Goal: Task Accomplishment & Management: Use online tool/utility

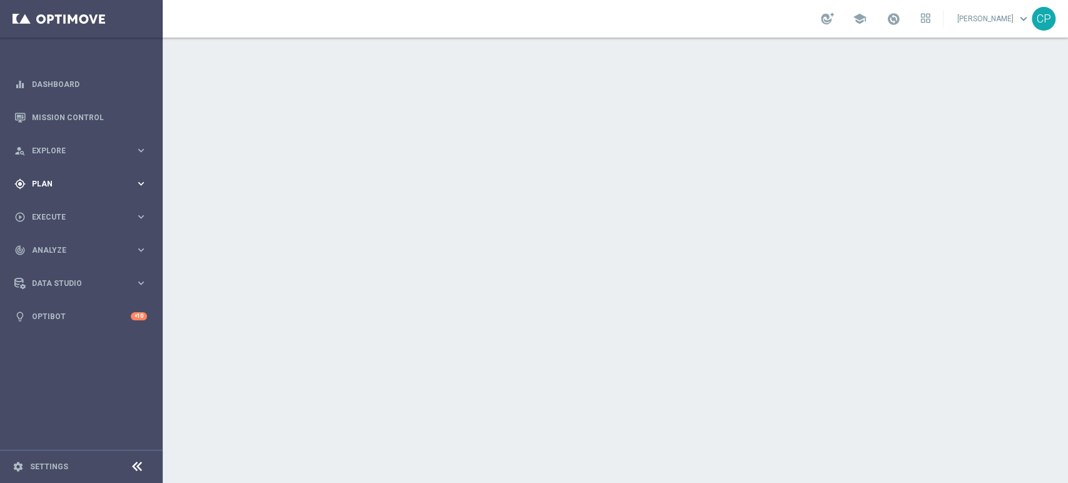
click at [104, 175] on div "gps_fixed Plan keyboard_arrow_right" at bounding box center [80, 183] width 161 height 33
click at [43, 250] on span "Templates" at bounding box center [77, 247] width 89 height 8
click at [50, 261] on link "Optimail" at bounding box center [84, 266] width 91 height 10
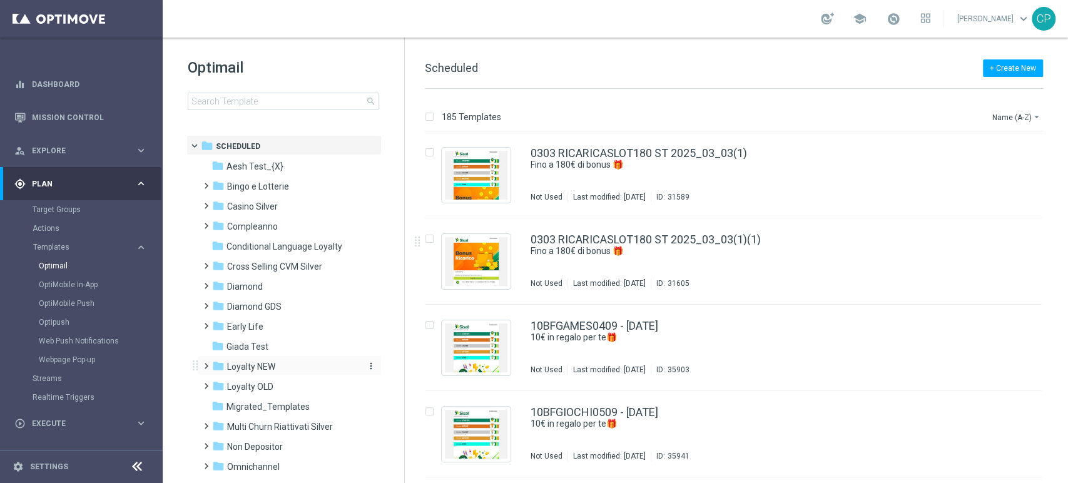
click at [261, 364] on span "Loyalty NEW" at bounding box center [251, 366] width 48 height 11
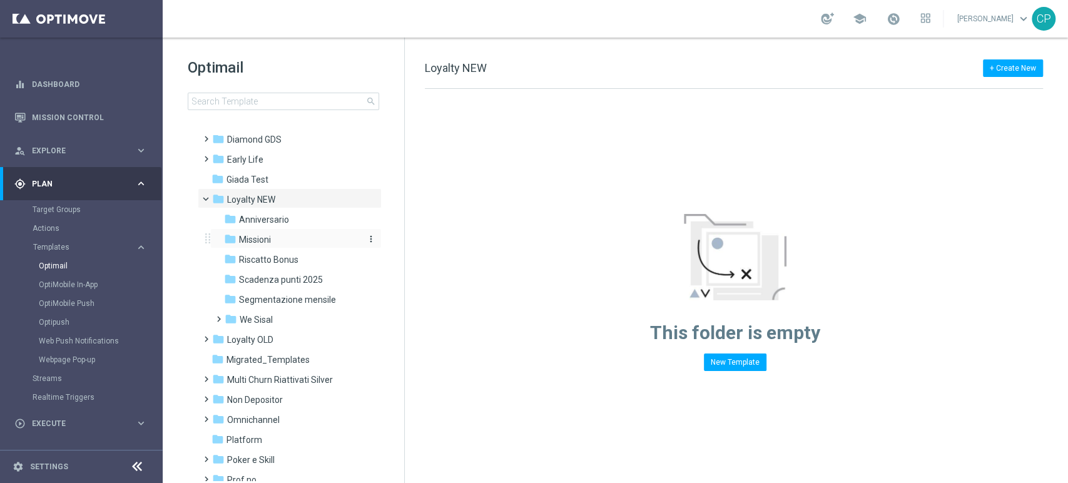
scroll to position [171, 0]
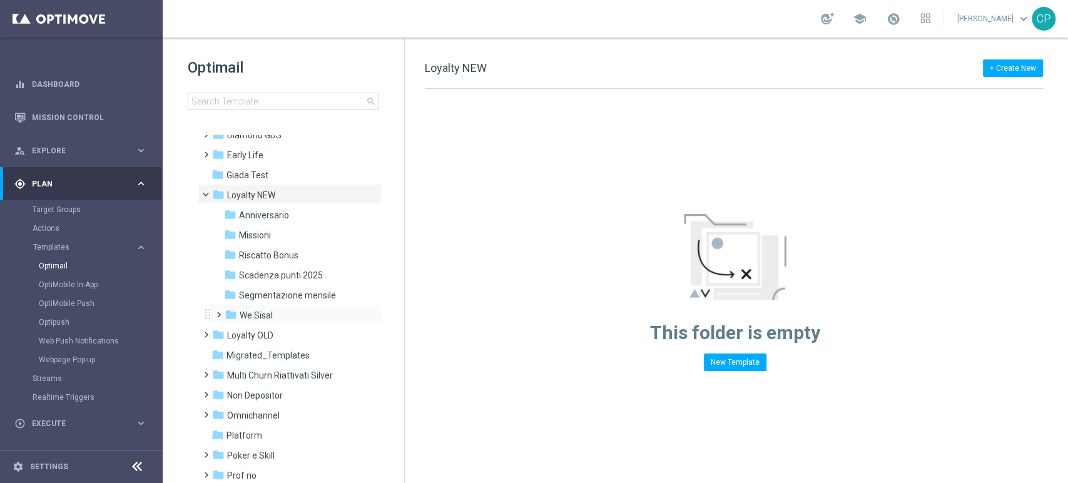
click at [245, 305] on div "folder We Sisal more_vert" at bounding box center [295, 314] width 171 height 20
click at [268, 311] on span "We Sisal" at bounding box center [256, 315] width 33 height 11
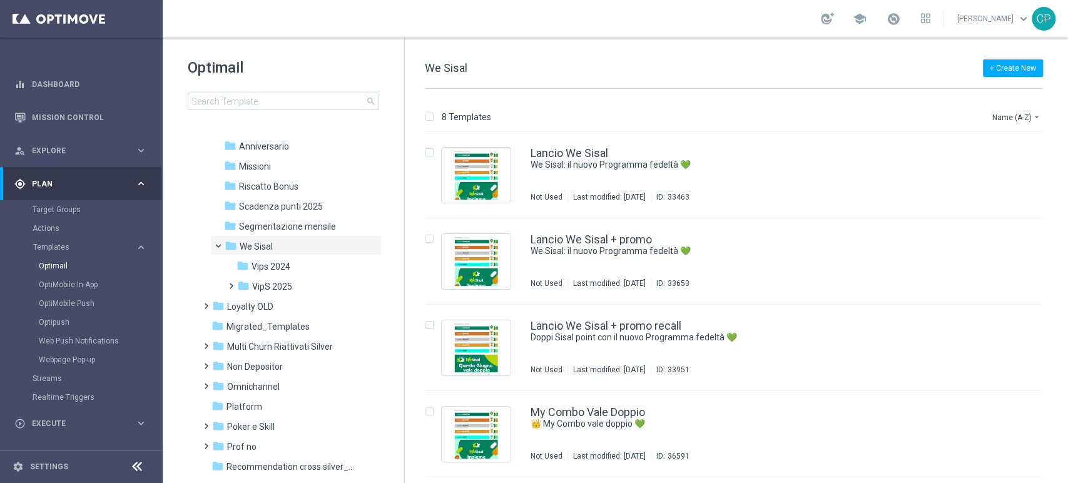
scroll to position [240, 0]
click at [296, 285] on div "folder VipS 2025" at bounding box center [298, 287] width 123 height 14
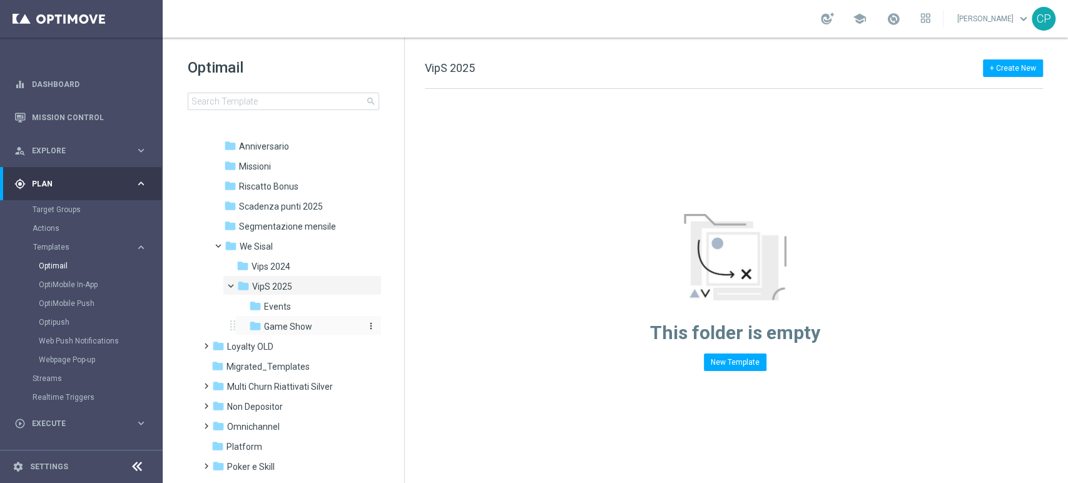
click at [308, 323] on span "Game Show" at bounding box center [288, 326] width 48 height 11
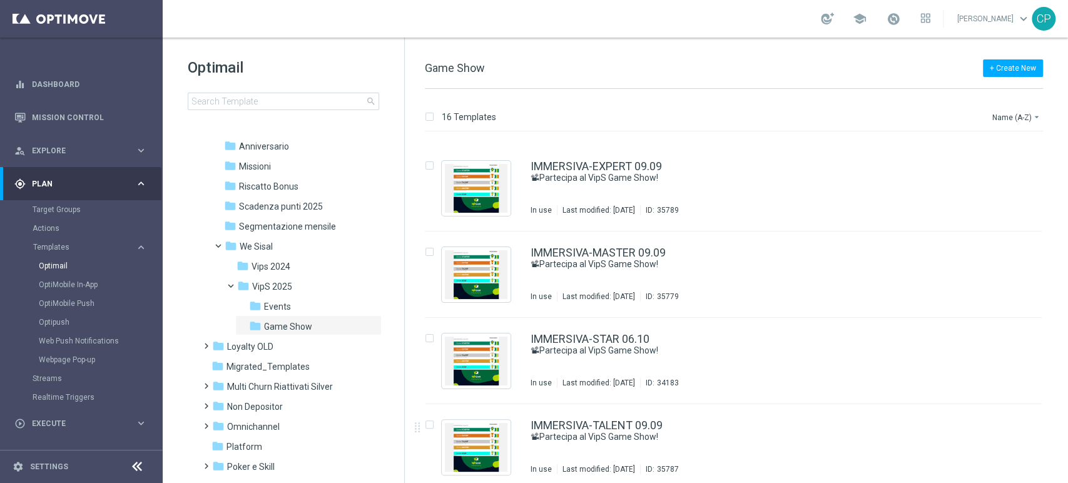
scroll to position [327, 0]
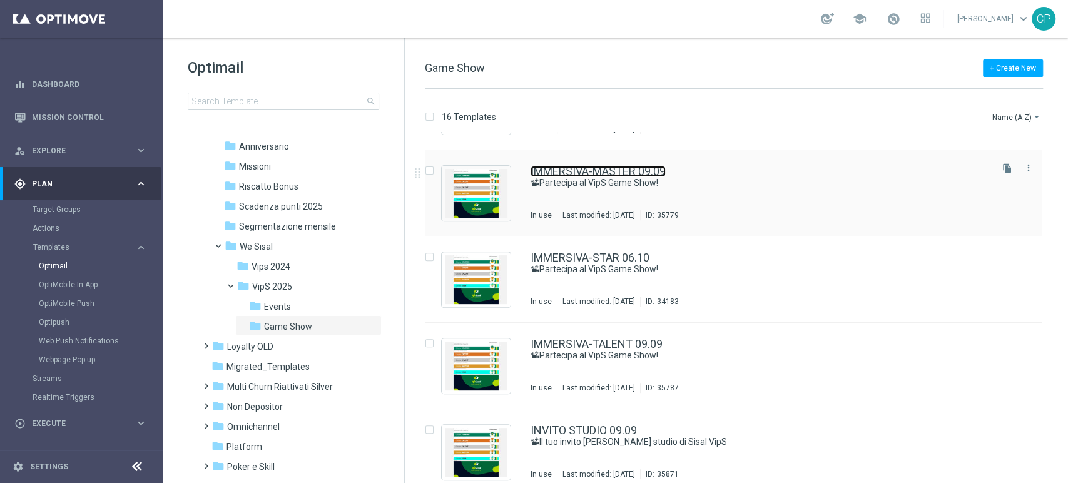
click at [607, 173] on link "IMMERSIVA-MASTER 09.09" at bounding box center [597, 171] width 135 height 11
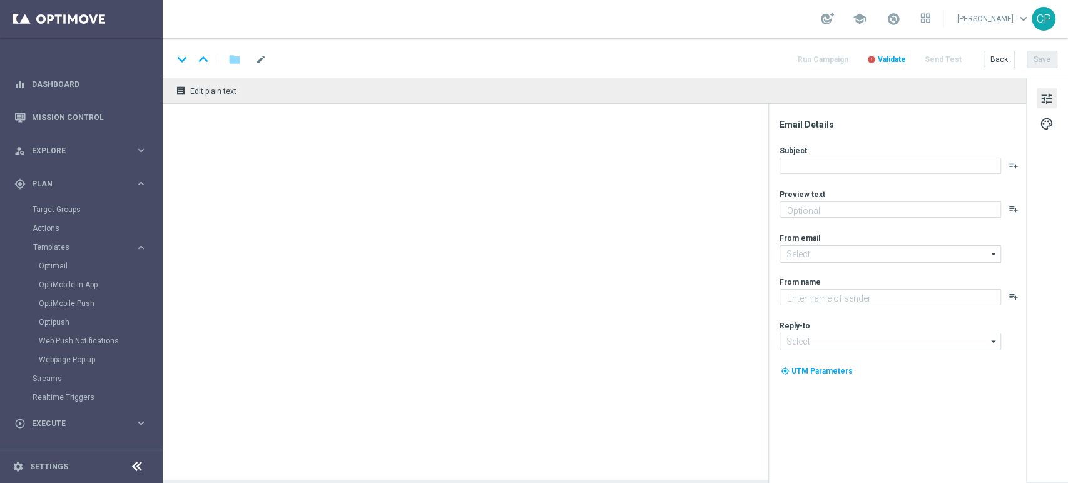
type textarea "Meloni e [PERSON_NAME] ti aspettano live"
type input "[EMAIL_ADDRESS][DOMAIN_NAME]"
type textarea "Sisal"
type input "[EMAIL_ADDRESS][DOMAIN_NAME]"
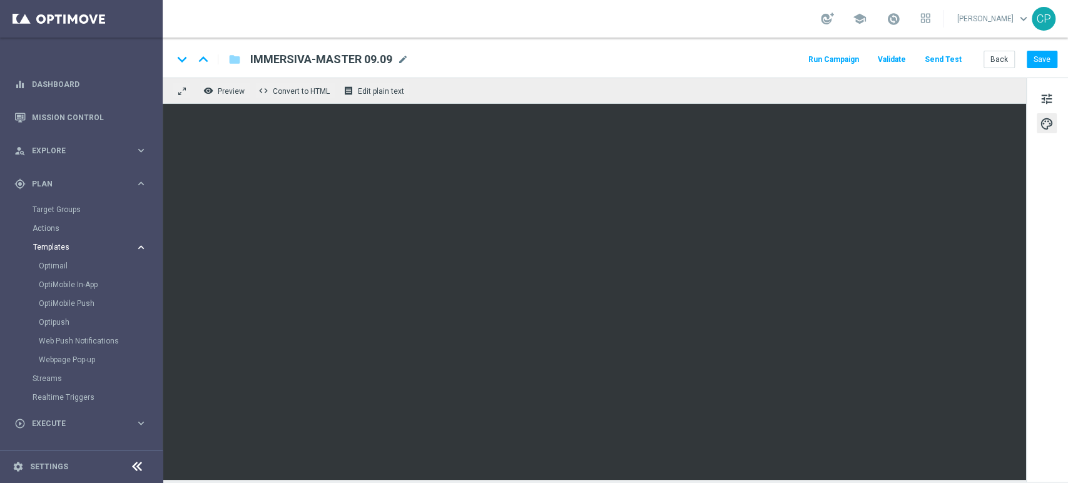
click at [44, 249] on span "Templates" at bounding box center [77, 247] width 89 height 8
click at [56, 252] on accordion "Templates keyboard_arrow_right Optimail OptiMobile In-App OptiMobile Push Optip…" at bounding box center [97, 247] width 129 height 19
click at [63, 246] on span "Templates" at bounding box center [77, 247] width 89 height 8
click at [53, 265] on link "Optimail" at bounding box center [84, 266] width 91 height 10
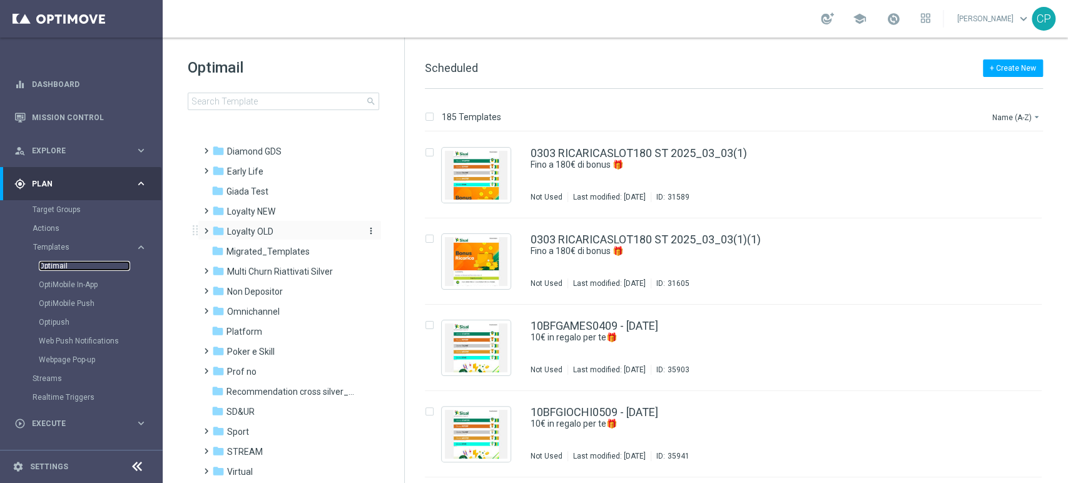
scroll to position [153, 0]
click at [245, 220] on div "folder Loyalty NEW" at bounding box center [284, 213] width 144 height 14
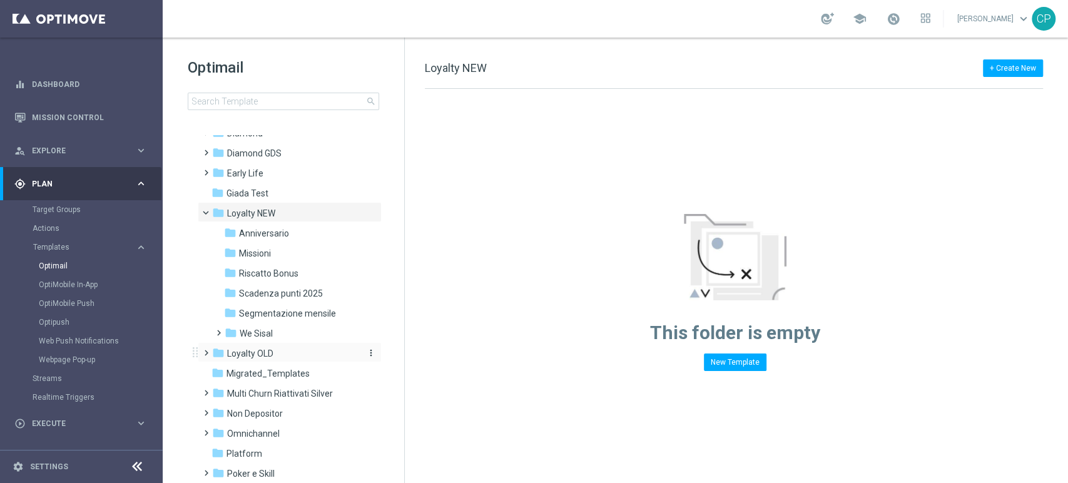
click at [261, 353] on span "Loyalty OLD" at bounding box center [250, 353] width 46 height 11
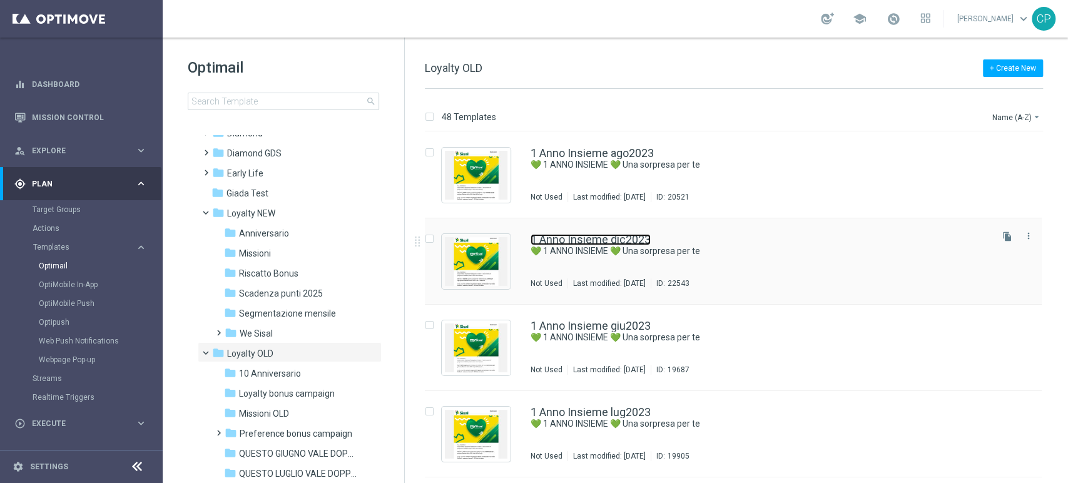
click at [586, 236] on link "1 Anno Insieme dic2023" at bounding box center [590, 239] width 120 height 11
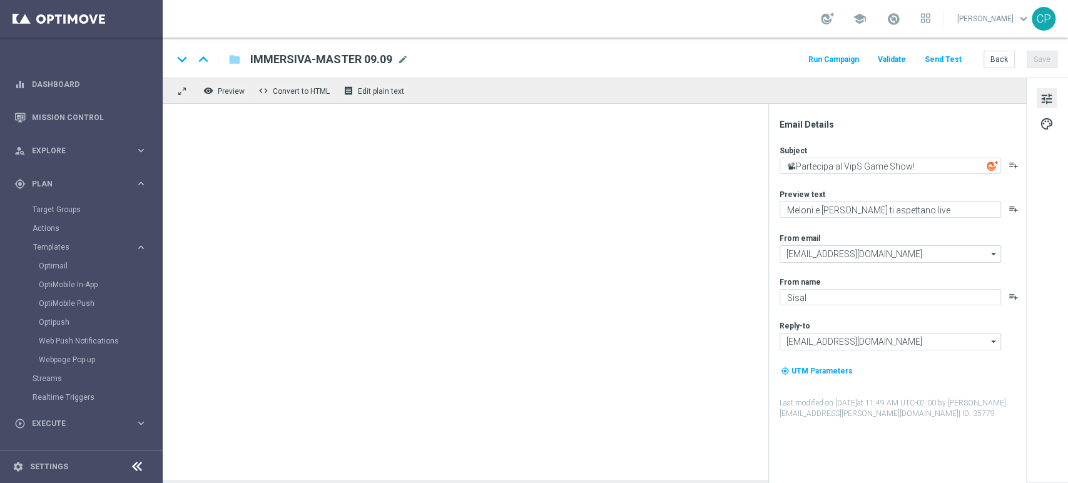
type textarea "💚 1 ANNO INSIEME 💚 Una sorpresa per te"
type textarea "Celebriamo il nostro 1° anniversario"
type input "[EMAIL_ADDRESS][DOMAIN_NAME]"
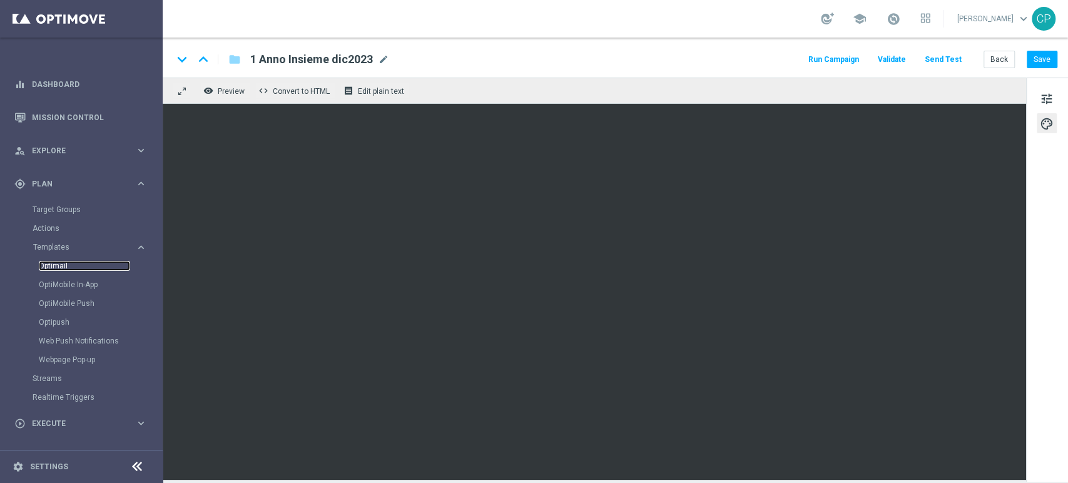
click at [53, 265] on link "Optimail" at bounding box center [84, 266] width 91 height 10
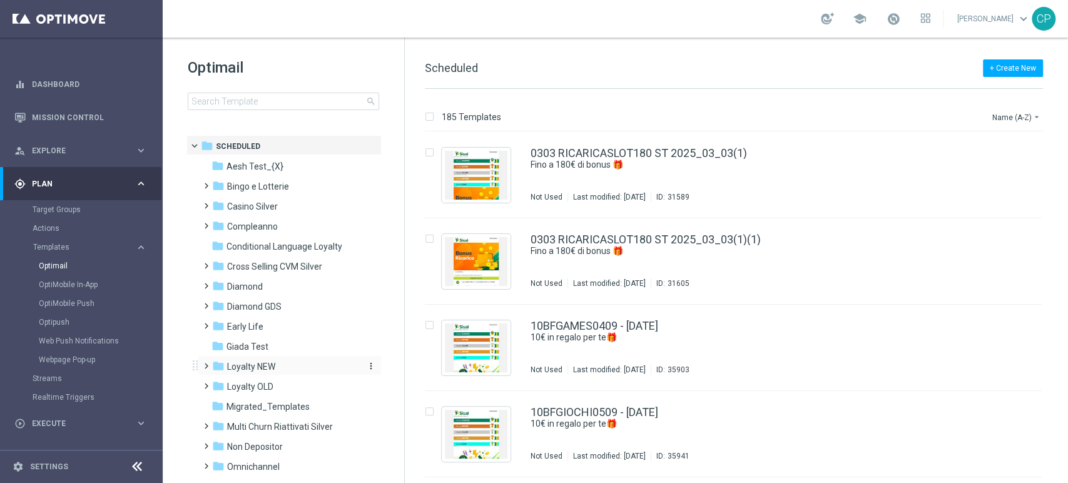
click at [261, 365] on span "Loyalty NEW" at bounding box center [251, 366] width 48 height 11
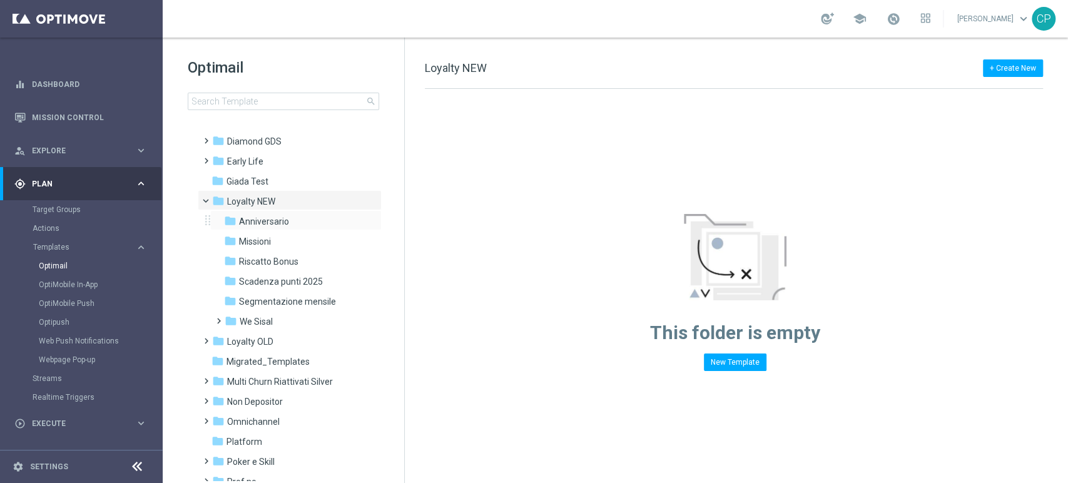
scroll to position [168, 0]
click at [253, 321] on span "We Sisal" at bounding box center [256, 318] width 33 height 11
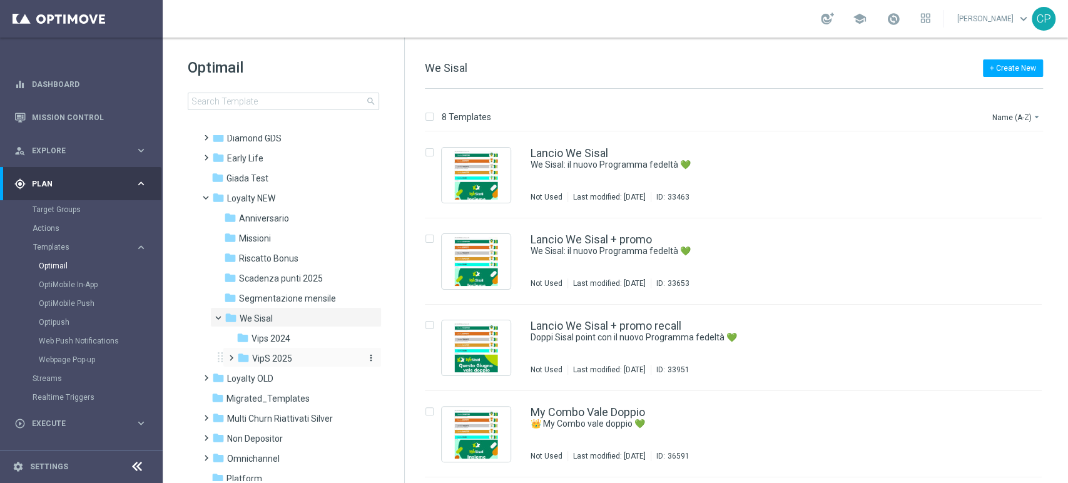
click at [266, 359] on span "VipS 2025" at bounding box center [272, 358] width 40 height 11
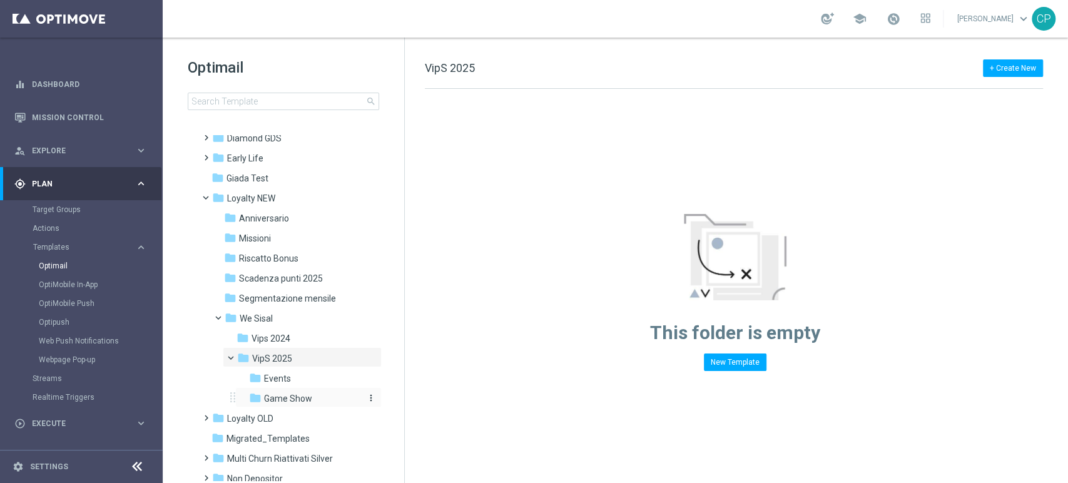
click at [312, 393] on div "folder Game Show" at bounding box center [305, 399] width 113 height 14
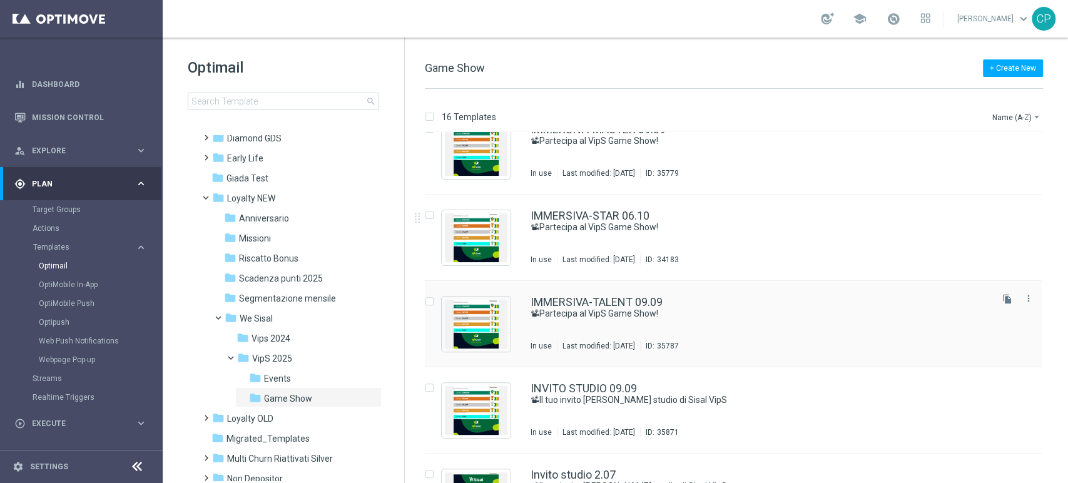
scroll to position [368, 0]
click at [590, 297] on link "IMMERSIVA-TALENT 09.09" at bounding box center [596, 302] width 132 height 11
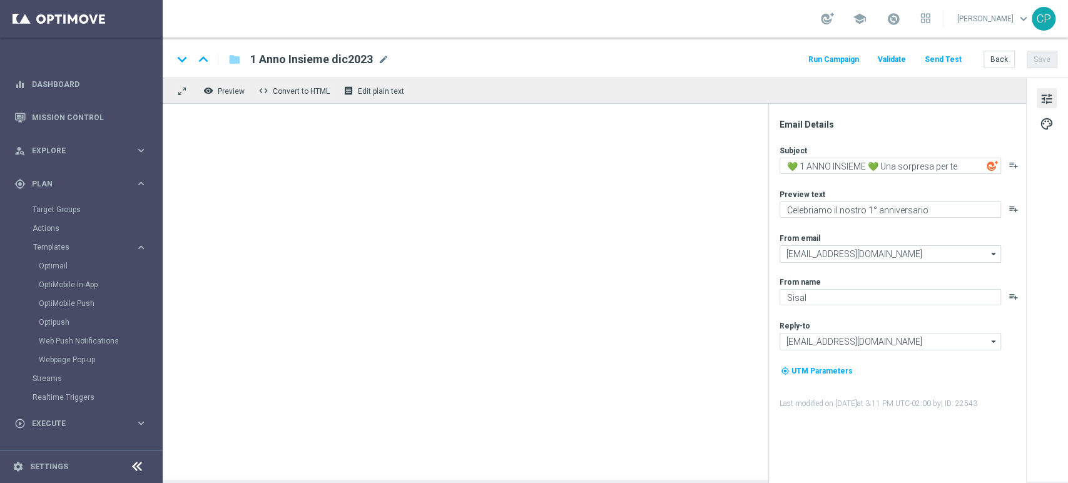
type textarea "📽Partecipa al VipS Game Show!"
type textarea "Meloni e [PERSON_NAME] ti aspettano live"
type input "[EMAIL_ADDRESS][DOMAIN_NAME]"
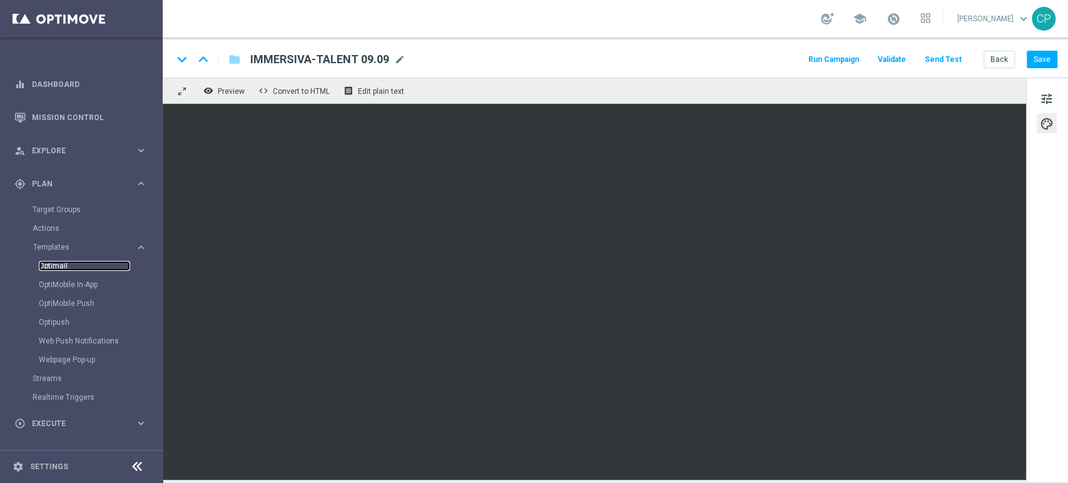
click at [58, 264] on link "Optimail" at bounding box center [84, 266] width 91 height 10
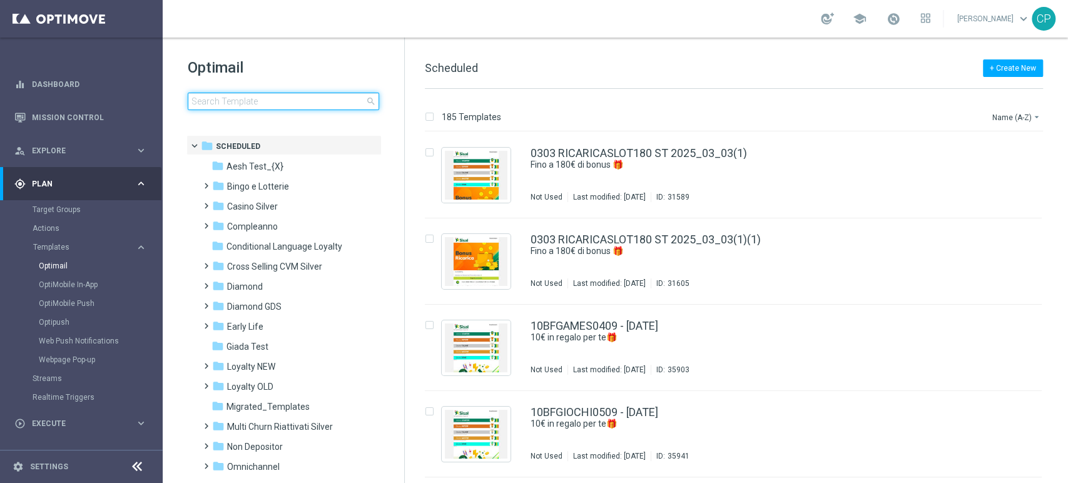
click at [238, 104] on input at bounding box center [283, 102] width 191 height 18
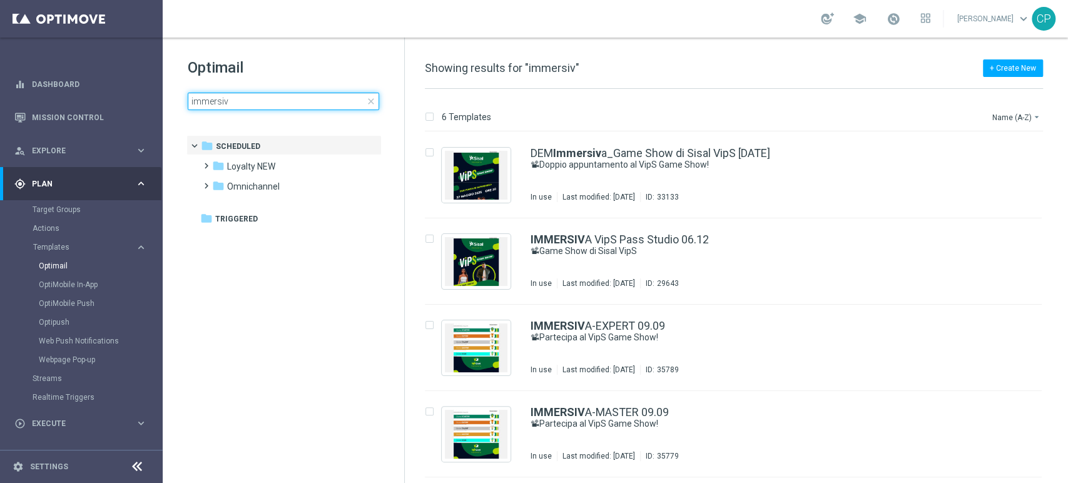
type input "immersiva"
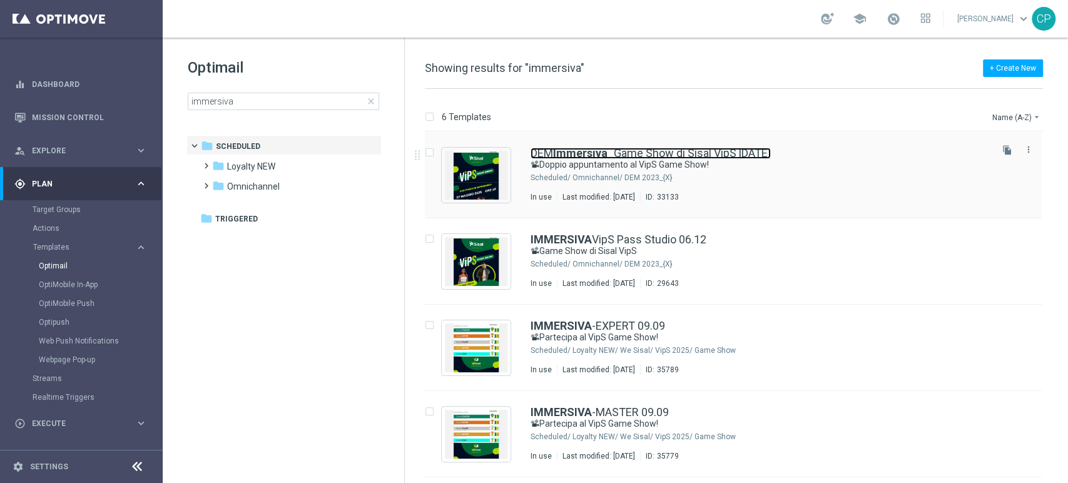
click at [748, 157] on link "DEM Immersiva _Game Show di Sisal VipS [DATE]" at bounding box center [650, 153] width 240 height 11
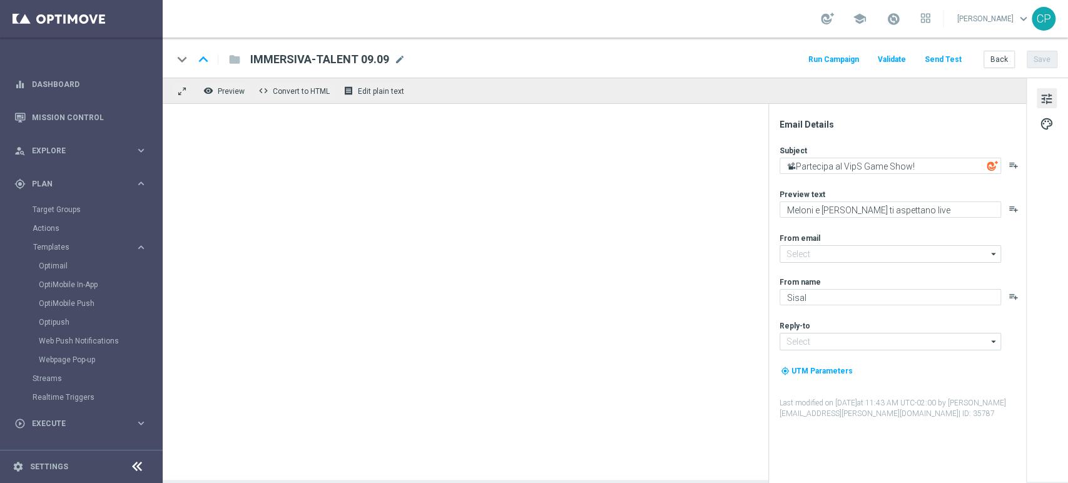
type textarea "📽Doppio appuntamento al VipS Game Show!"
type textarea "Due serate esplosive con ospiti straordinari!"
type input "[EMAIL_ADDRESS][DOMAIN_NAME]"
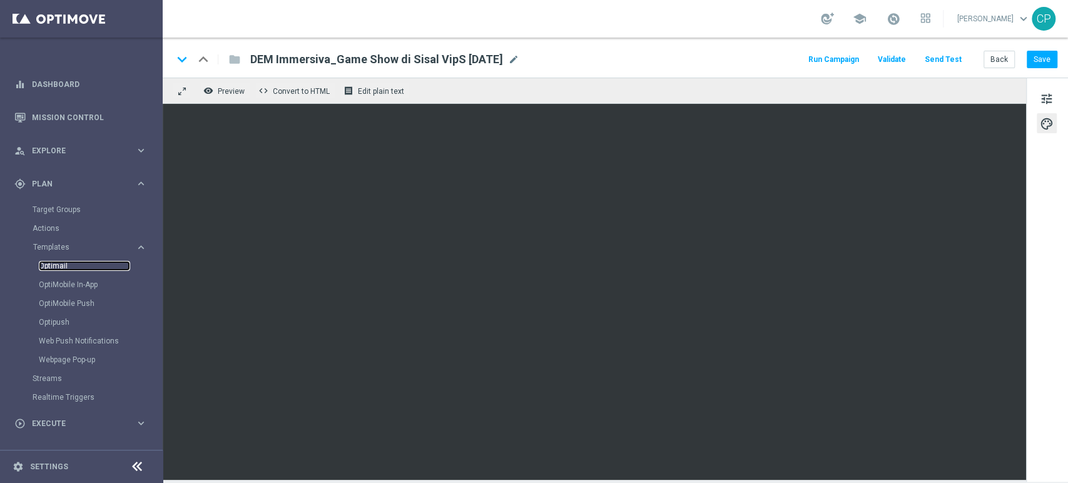
click at [54, 265] on link "Optimail" at bounding box center [84, 266] width 91 height 10
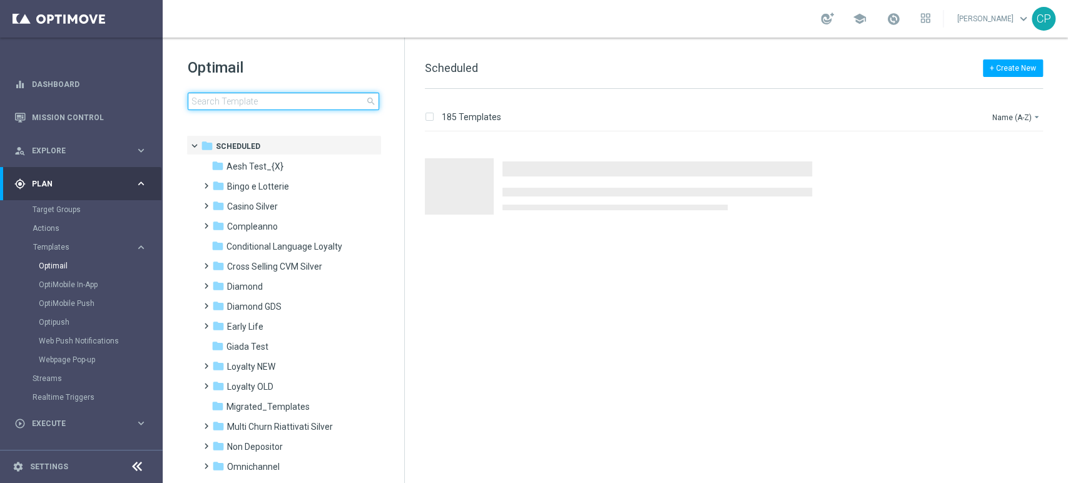
click at [215, 104] on input at bounding box center [283, 102] width 191 height 18
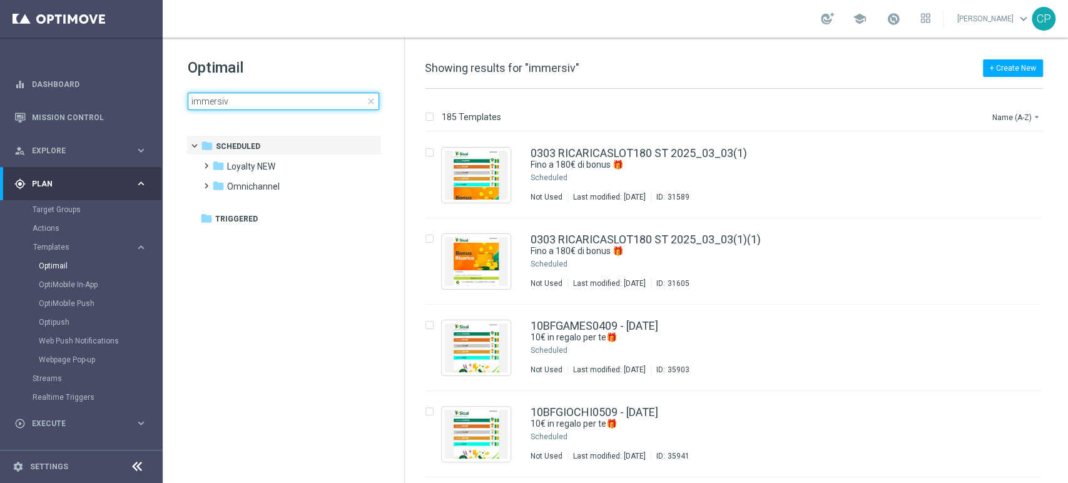
type input "immersiva"
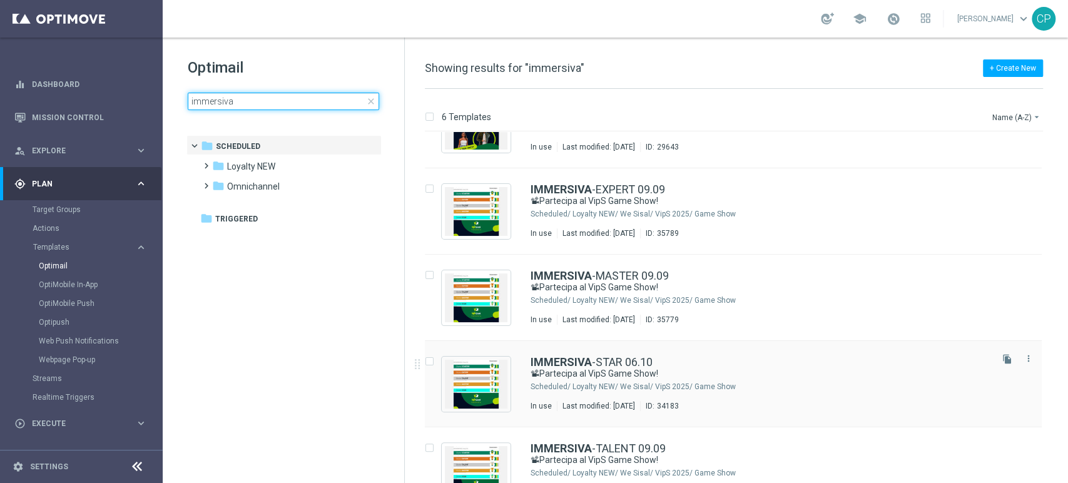
scroll to position [167, 0]
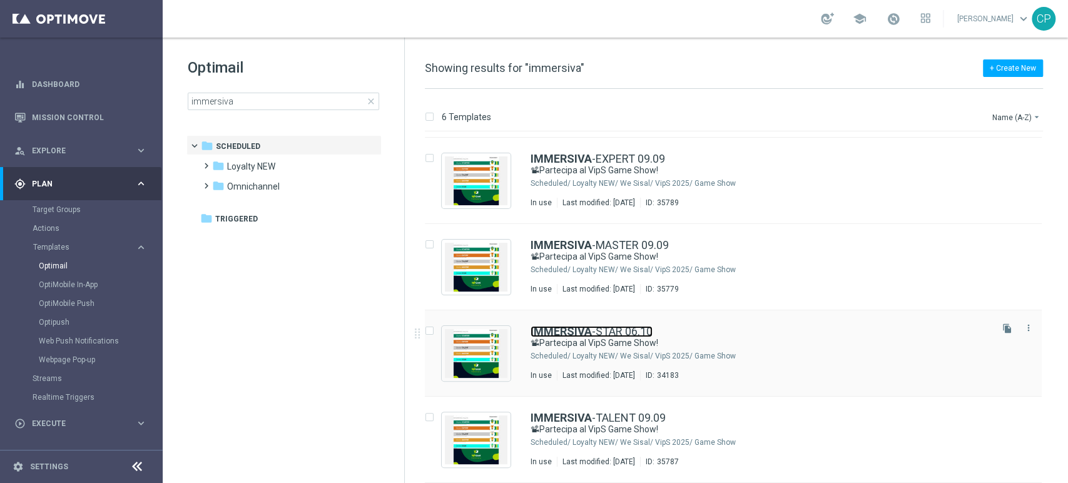
click at [625, 335] on link "IMMERSIVA -STAR 06.10" at bounding box center [591, 331] width 122 height 11
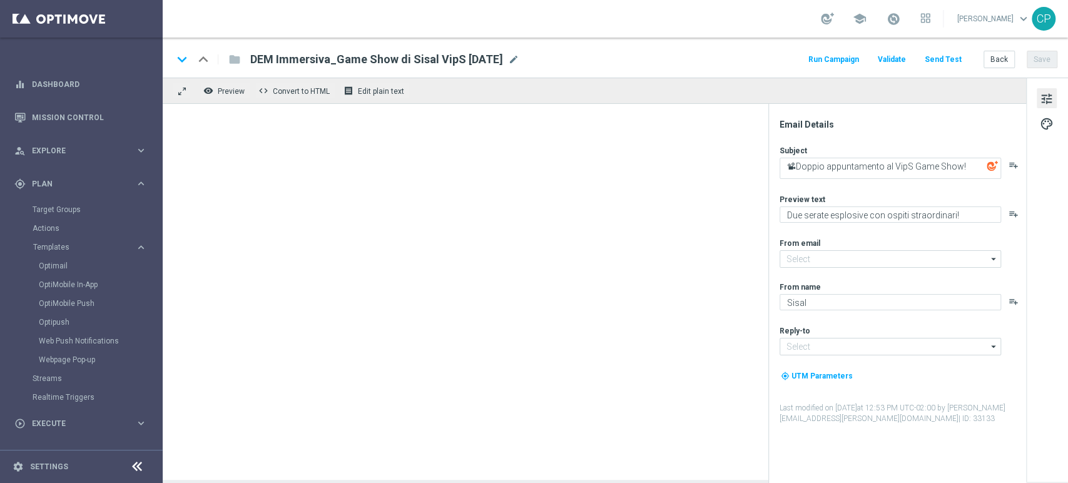
type input "[EMAIL_ADDRESS][DOMAIN_NAME]"
type textarea "📽Partecipa al VipS Game Show!"
type textarea "Celebra con noi la decima puntata!"
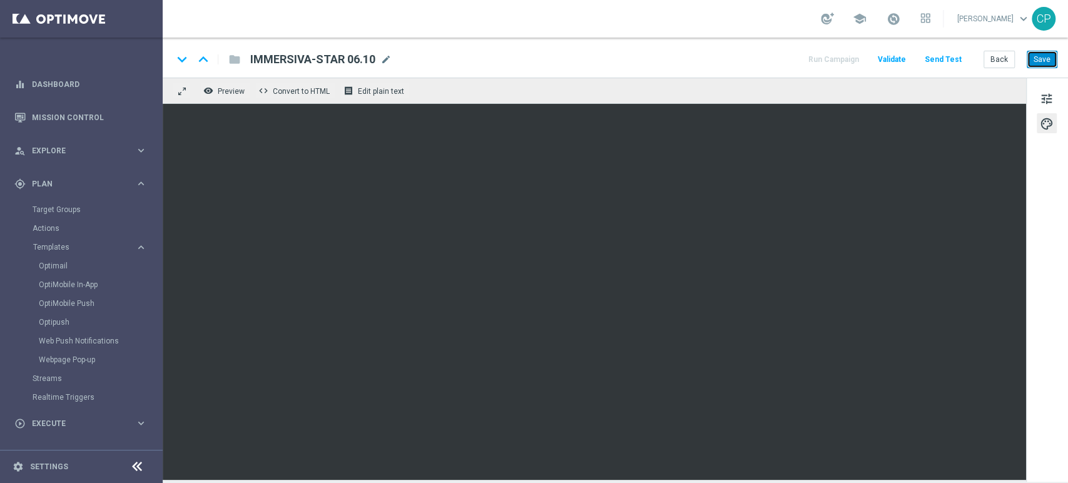
click at [1041, 63] on button "Save" at bounding box center [1041, 60] width 31 height 18
click at [943, 60] on button "Send Test" at bounding box center [943, 59] width 41 height 17
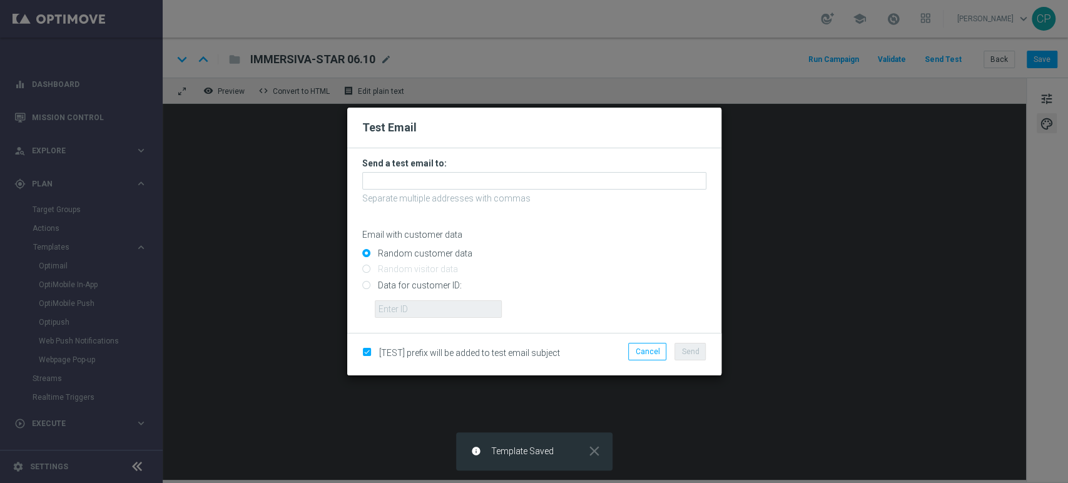
click at [415, 194] on p "Separate multiple addresses with commas" at bounding box center [534, 198] width 344 height 11
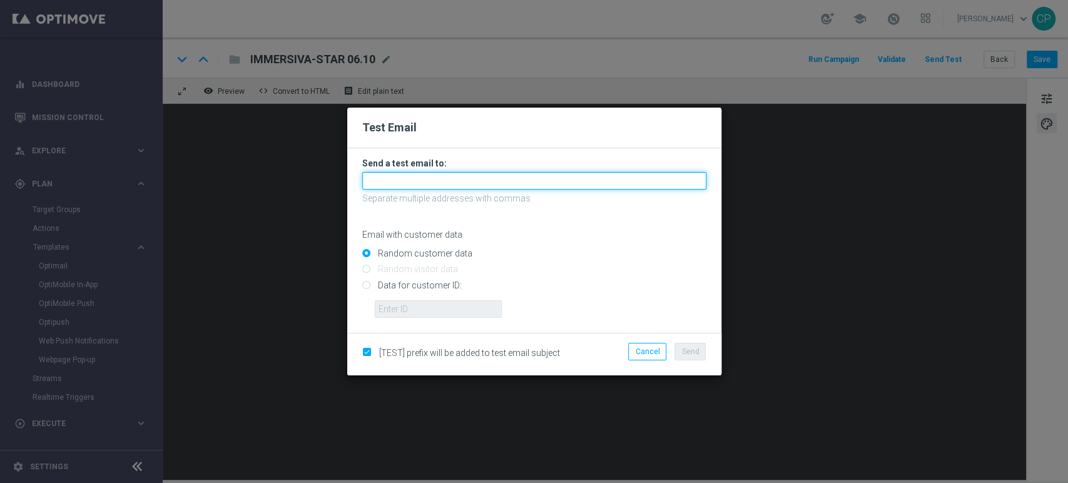
click at [390, 180] on input "text" at bounding box center [534, 181] width 344 height 18
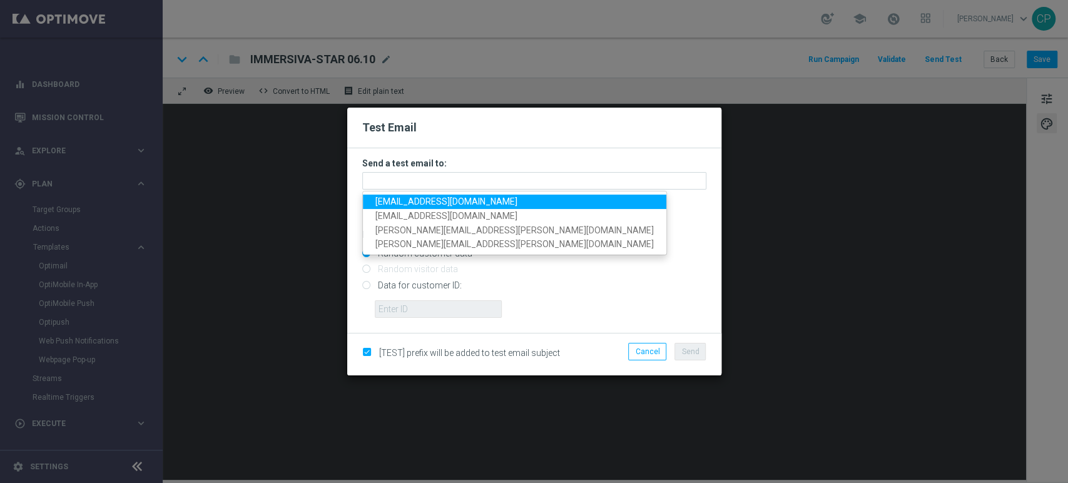
click at [412, 200] on span "[EMAIL_ADDRESS][DOMAIN_NAME]" at bounding box center [446, 201] width 142 height 10
type input "[EMAIL_ADDRESS][DOMAIN_NAME]"
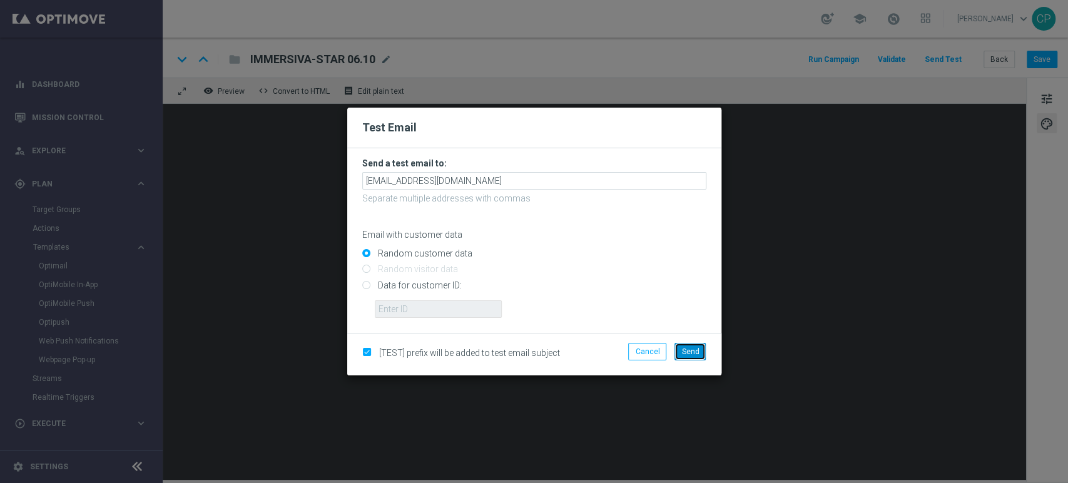
click at [686, 349] on span "Send" at bounding box center [690, 351] width 18 height 9
click at [693, 352] on span "Send" at bounding box center [690, 351] width 18 height 9
click at [684, 352] on span "Send" at bounding box center [690, 351] width 18 height 9
click at [746, 337] on modal-container "Test Email Send a test email to: [EMAIL_ADDRESS][DOMAIN_NAME] Separate multiple…" at bounding box center [534, 241] width 1068 height 483
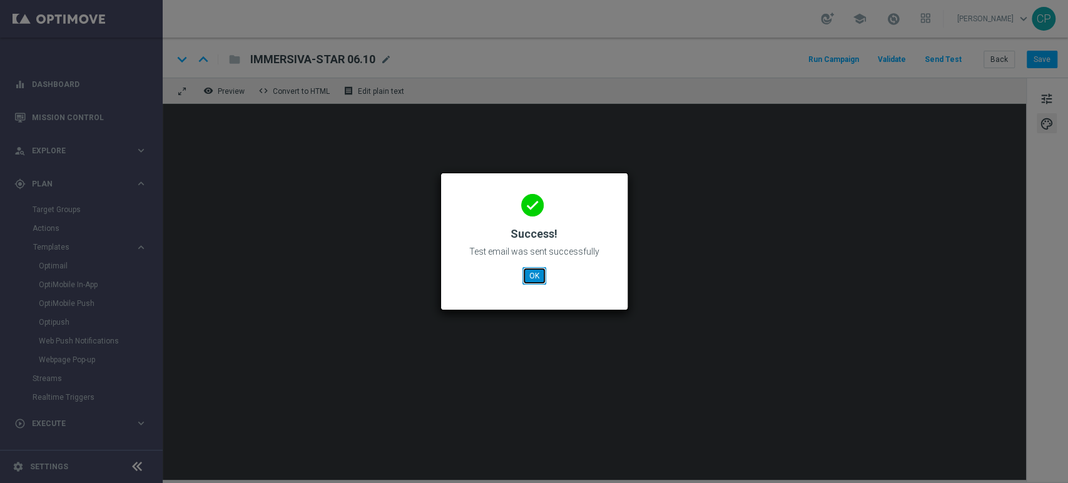
click at [533, 279] on button "OK" at bounding box center [534, 276] width 24 height 18
